Goal: Transaction & Acquisition: Purchase product/service

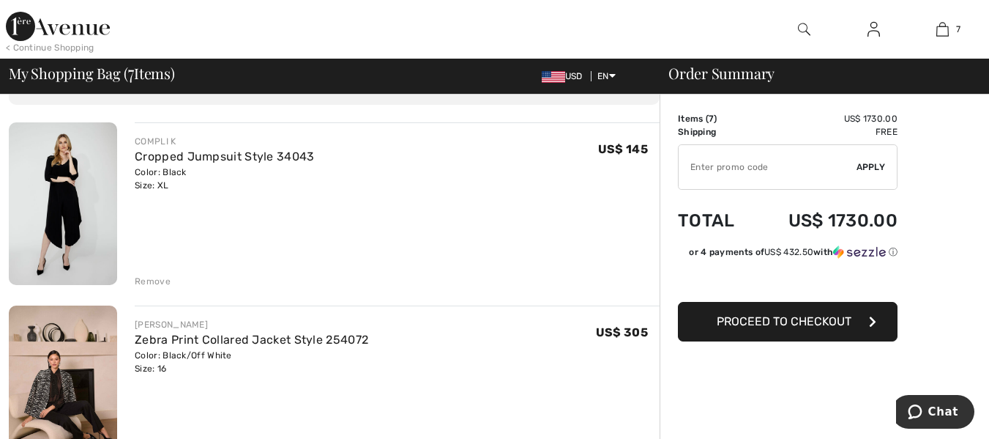
scroll to position [122, 0]
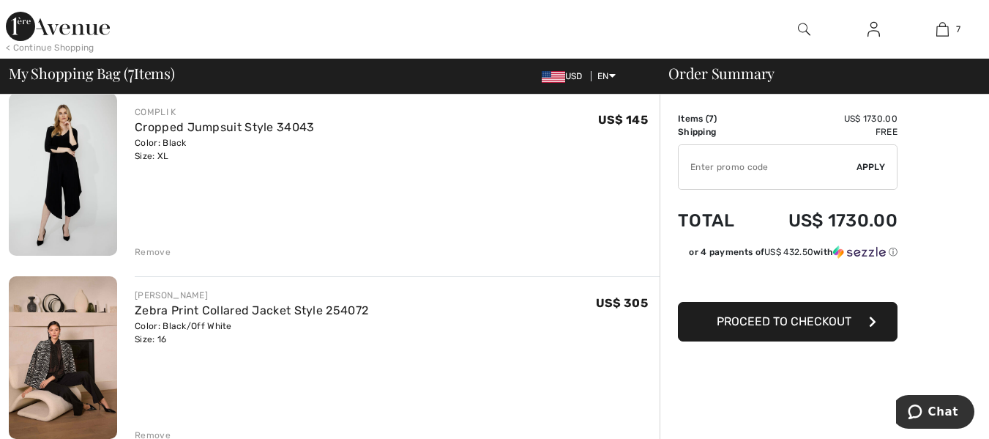
click at [141, 250] on div "Remove" at bounding box center [153, 251] width 36 height 13
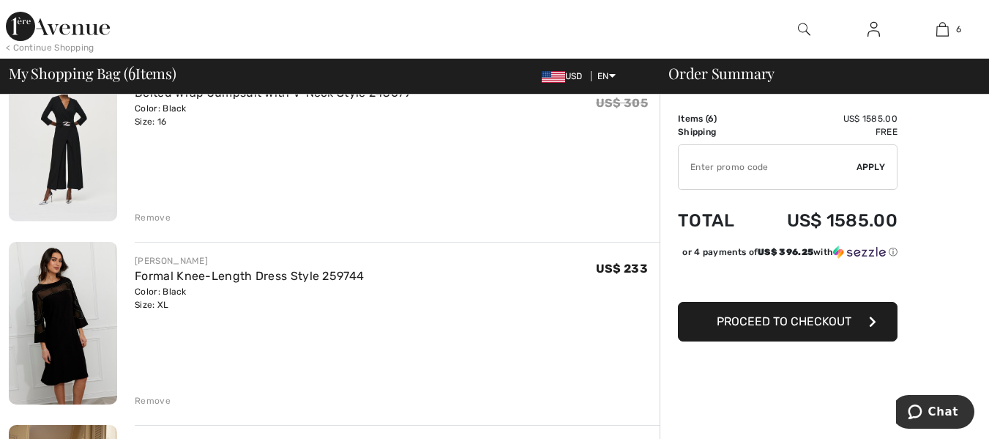
scroll to position [529, 0]
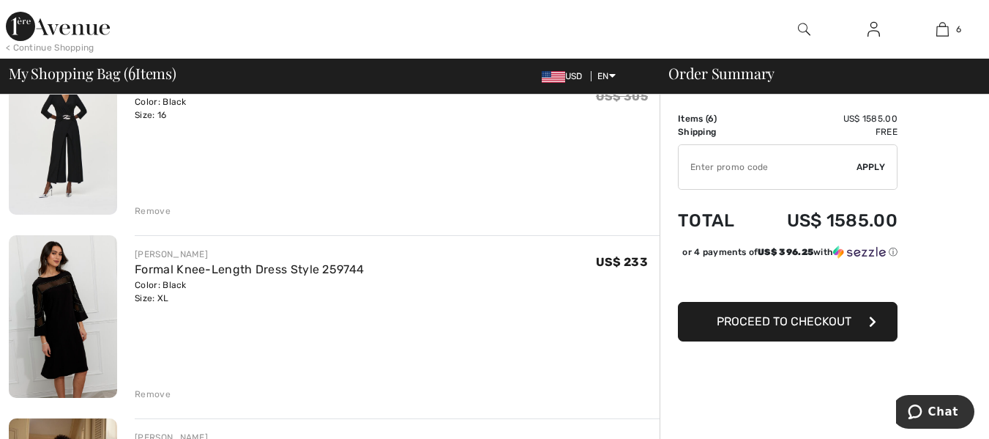
click at [151, 396] on div "Remove" at bounding box center [153, 393] width 36 height 13
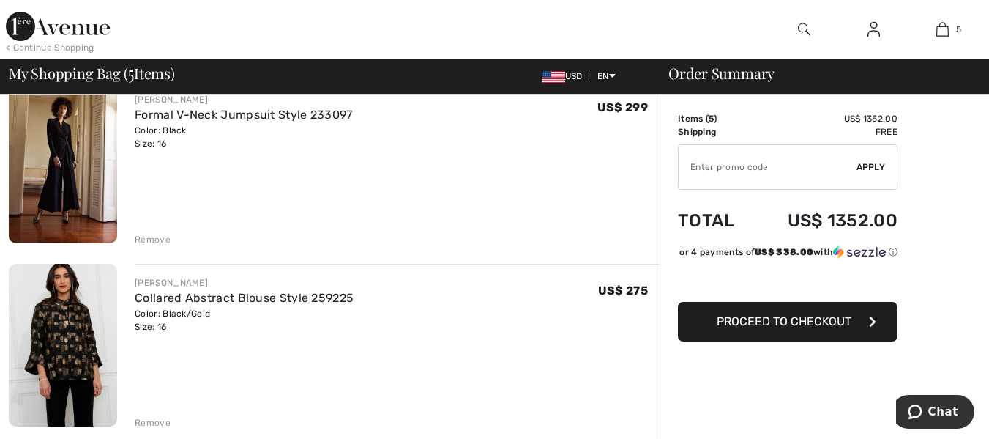
scroll to position [696, 0]
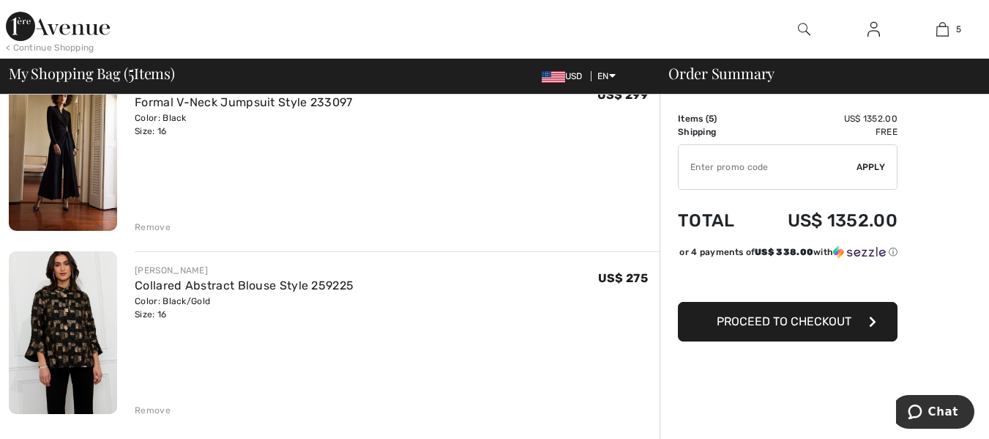
click at [77, 331] on img at bounding box center [63, 332] width 108 height 163
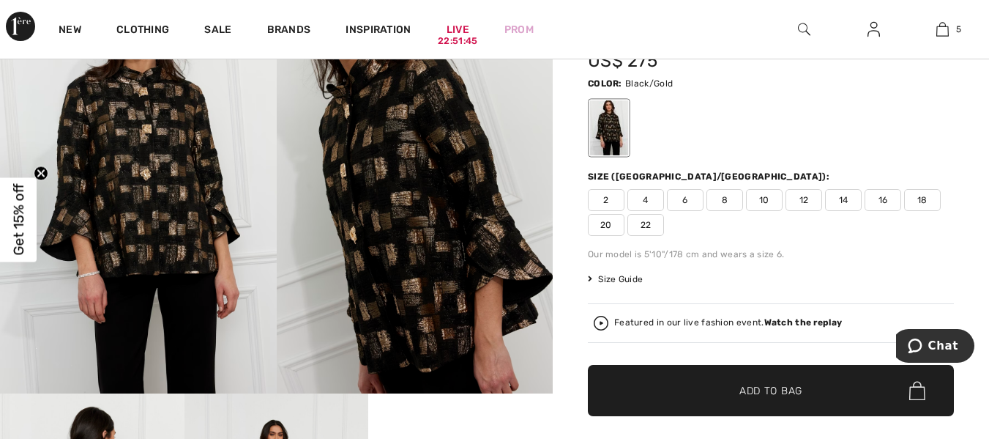
scroll to position [98, 0]
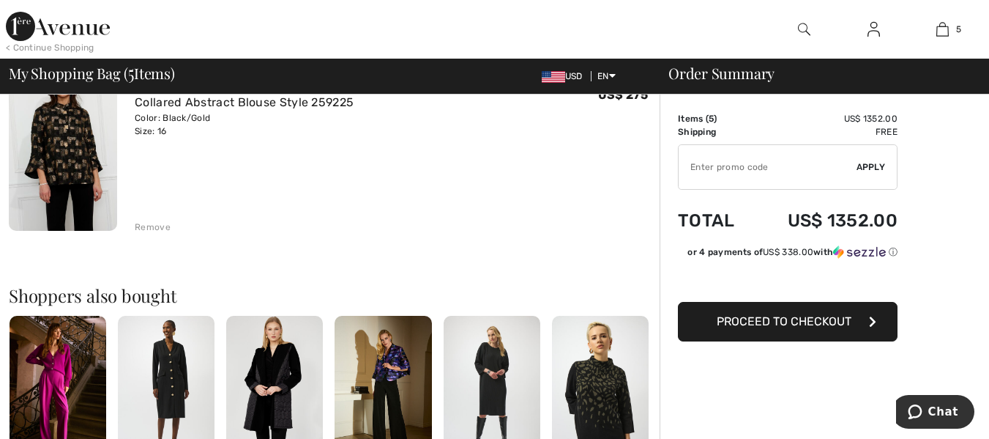
click at [603, 408] on img at bounding box center [600, 388] width 97 height 145
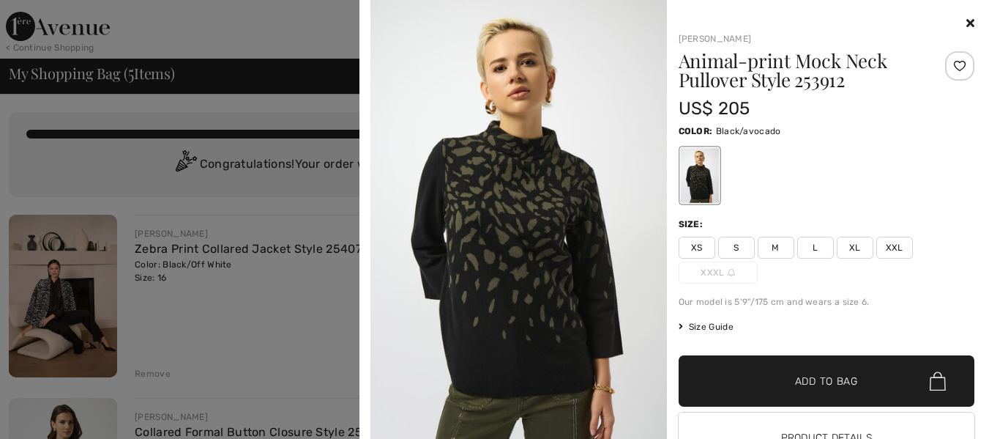
click at [967, 21] on icon at bounding box center [971, 23] width 8 height 12
